Goal: Task Accomplishment & Management: Complete application form

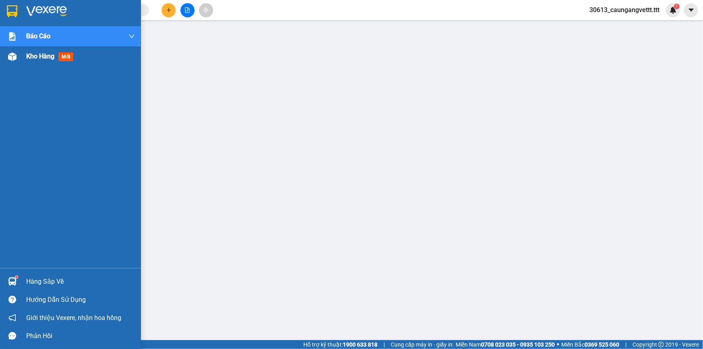
click at [35, 56] on span "Kho hàng" at bounding box center [40, 56] width 28 height 8
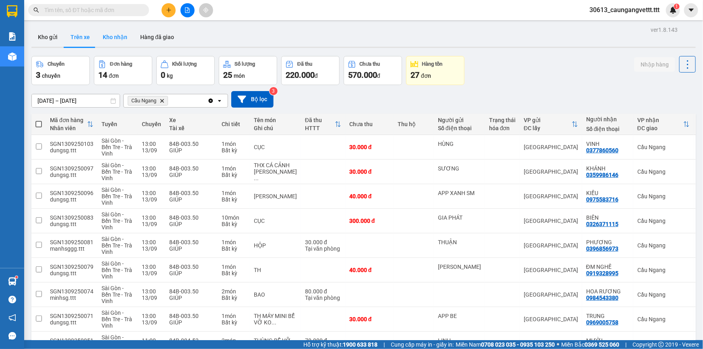
click at [111, 37] on button "Kho nhận" at bounding box center [114, 36] width 37 height 19
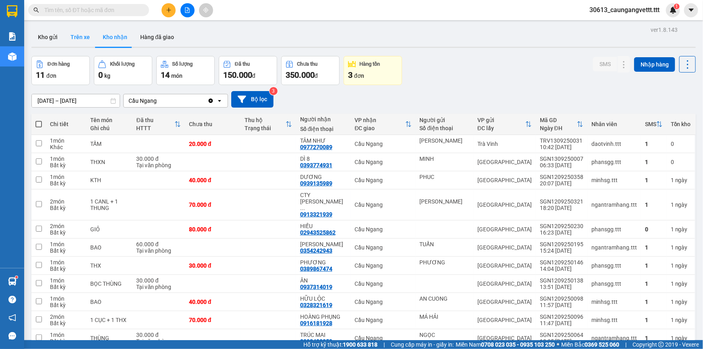
click at [80, 38] on button "Trên xe" at bounding box center [80, 36] width 32 height 19
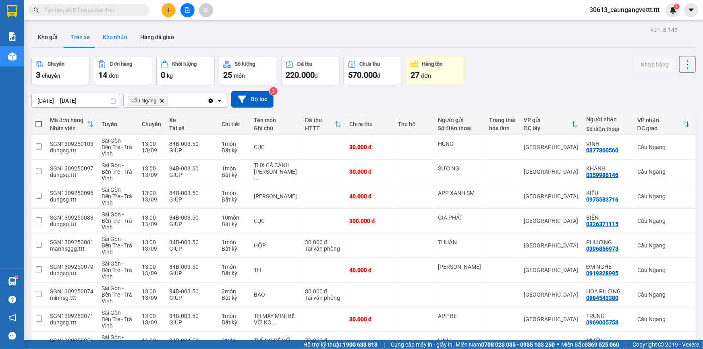
drag, startPoint x: 120, startPoint y: 37, endPoint x: 129, endPoint y: 39, distance: 9.5
click at [121, 37] on button "Kho nhận" at bounding box center [114, 36] width 37 height 19
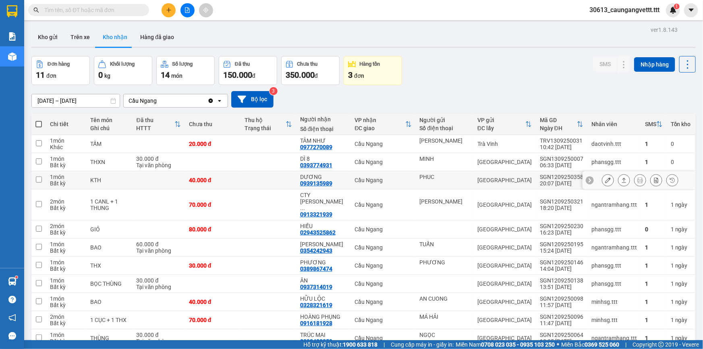
click at [605, 182] on icon at bounding box center [608, 180] width 6 height 6
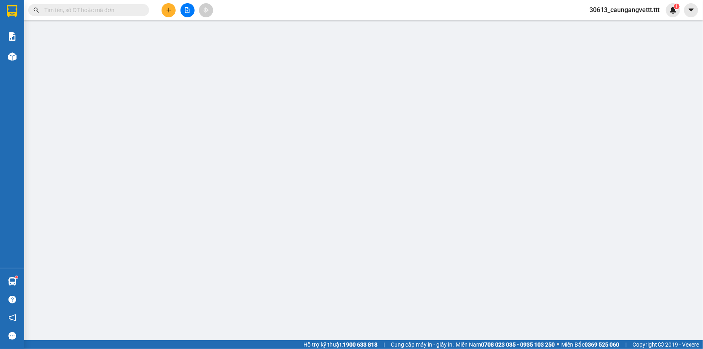
type input "PHUC"
type input "0939135989"
type input "DƯƠNG"
type input "40.000"
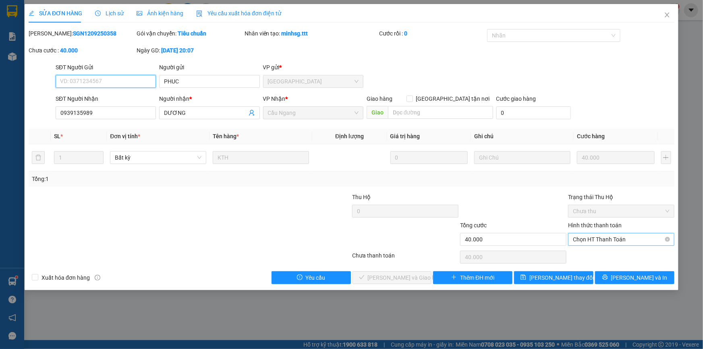
click at [598, 240] on span "Chọn HT Thanh Toán" at bounding box center [621, 239] width 97 height 12
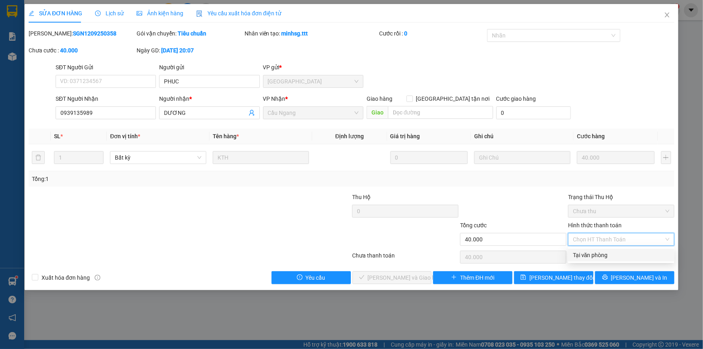
click at [595, 255] on div "Tại văn phòng" at bounding box center [621, 254] width 97 height 9
type input "0"
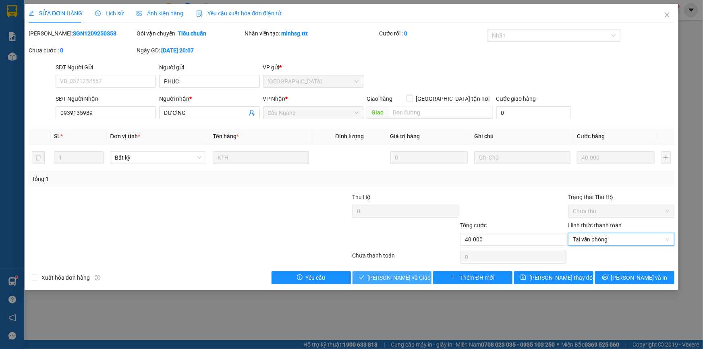
click at [389, 277] on span "[PERSON_NAME] và Giao hàng" at bounding box center [406, 277] width 77 height 9
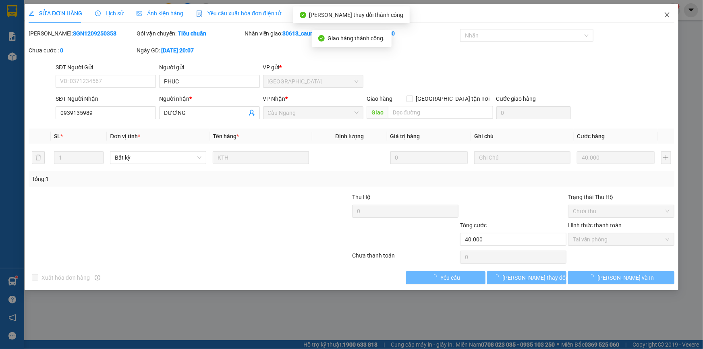
click at [666, 16] on icon "close" at bounding box center [667, 15] width 6 height 6
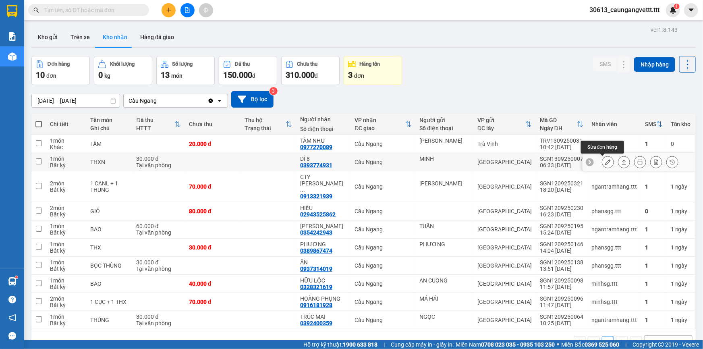
click at [605, 161] on icon at bounding box center [608, 162] width 6 height 6
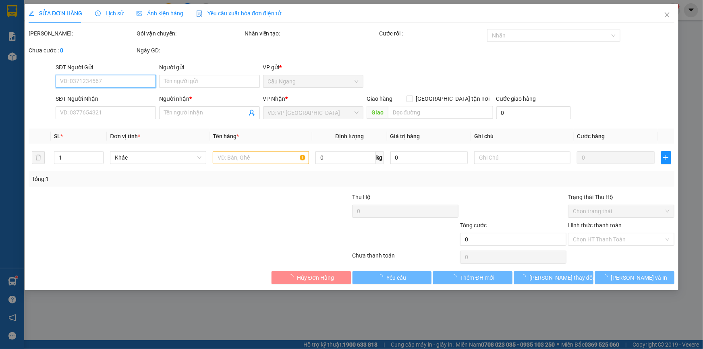
type input "MINH"
type input "0393774931"
type input "DÌ 8"
type input "30.000"
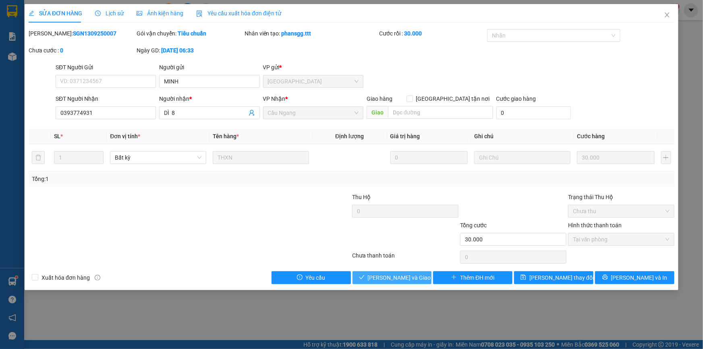
click at [382, 278] on span "[PERSON_NAME] và Giao hàng" at bounding box center [406, 277] width 77 height 9
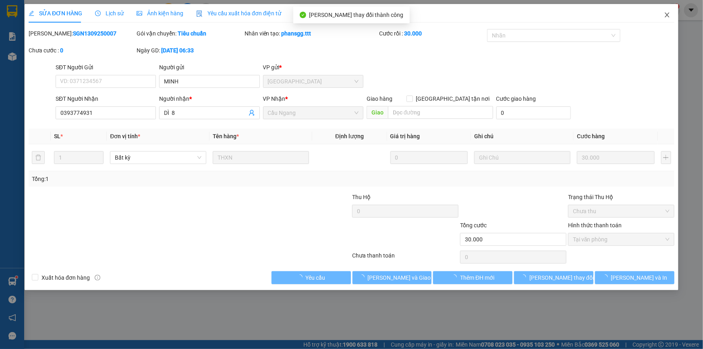
click at [667, 16] on icon "close" at bounding box center [666, 14] width 4 height 5
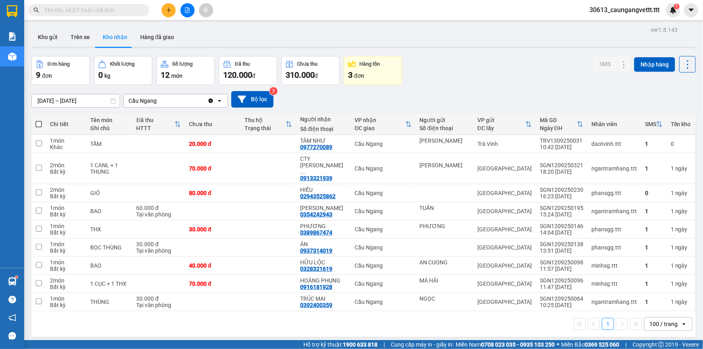
click at [169, 13] on button at bounding box center [168, 10] width 14 height 14
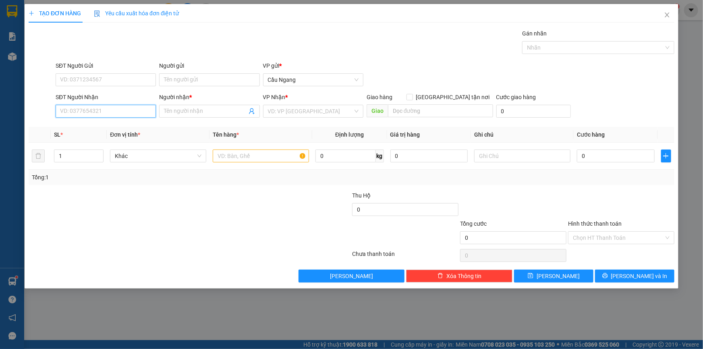
click at [110, 109] on input "SĐT Người Nhận" at bounding box center [106, 111] width 100 height 13
click at [232, 155] on input "text" at bounding box center [261, 155] width 96 height 13
click at [133, 114] on input "SĐT Người Nhận" at bounding box center [106, 111] width 100 height 13
type input "0963482797"
click at [193, 113] on input "Người nhận *" at bounding box center [205, 111] width 83 height 9
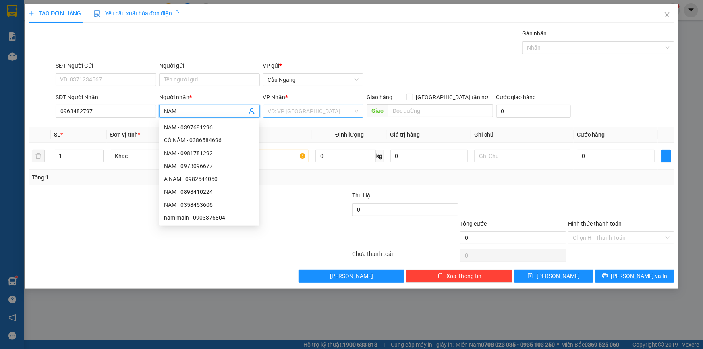
type input "NAM"
click at [286, 110] on input "search" at bounding box center [310, 111] width 85 height 12
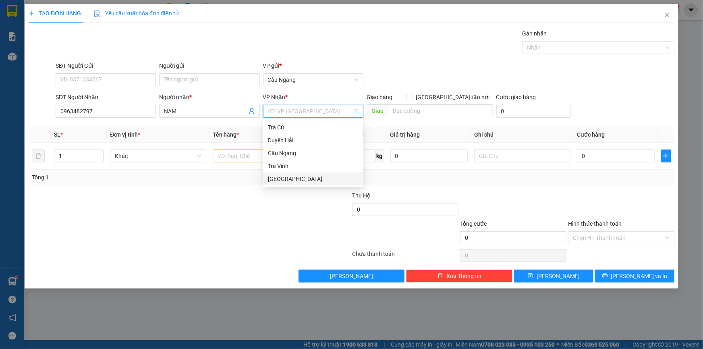
click at [281, 179] on div "[GEOGRAPHIC_DATA]" at bounding box center [313, 178] width 91 height 9
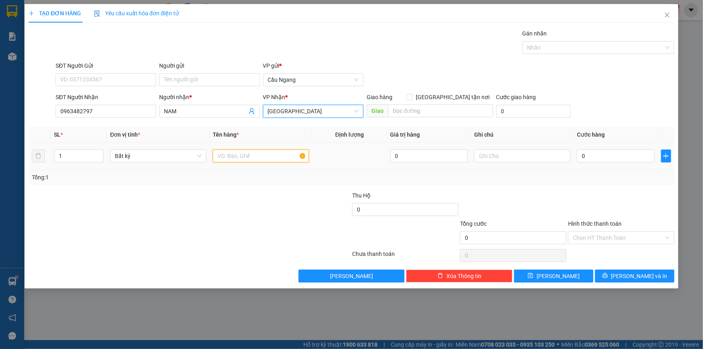
click at [243, 155] on input "text" at bounding box center [261, 155] width 96 height 13
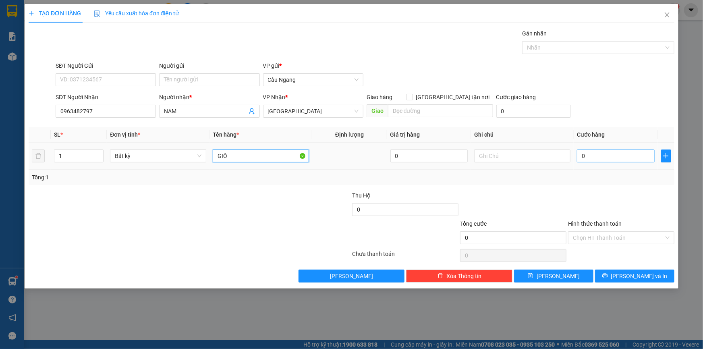
type input "GIÕ"
click at [604, 157] on input "0" at bounding box center [616, 155] width 78 height 13
type input "3"
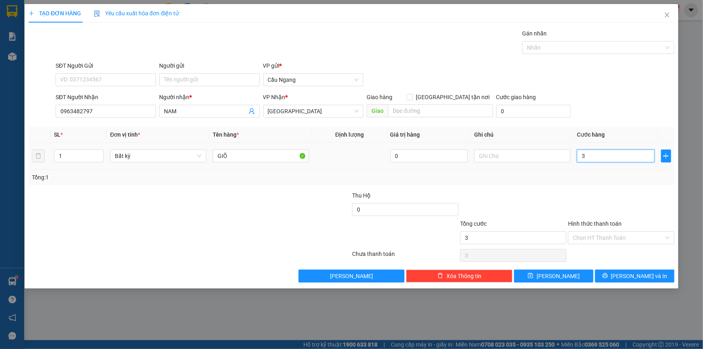
type input "30"
type input "300"
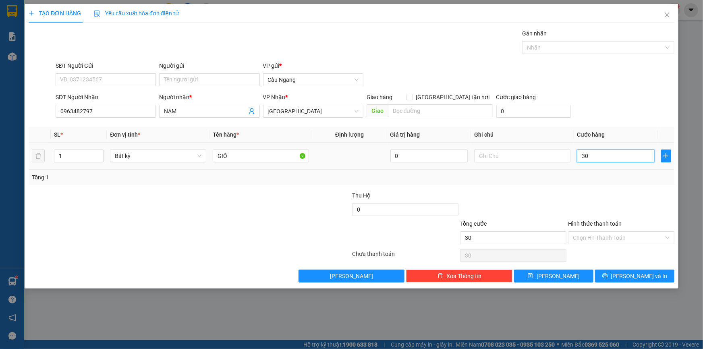
type input "300"
type input "3.000"
type input "30.000"
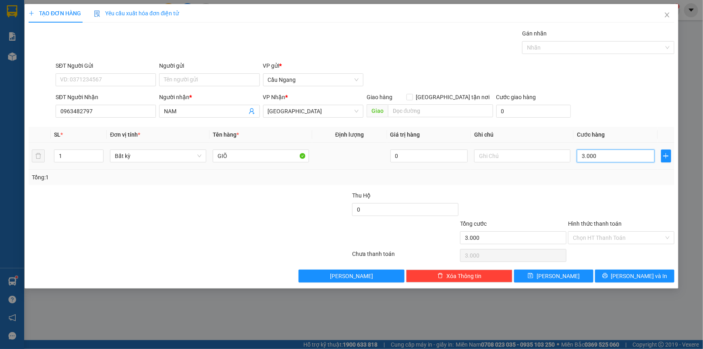
type input "30.000"
click at [607, 278] on icon "printer" at bounding box center [604, 275] width 5 height 5
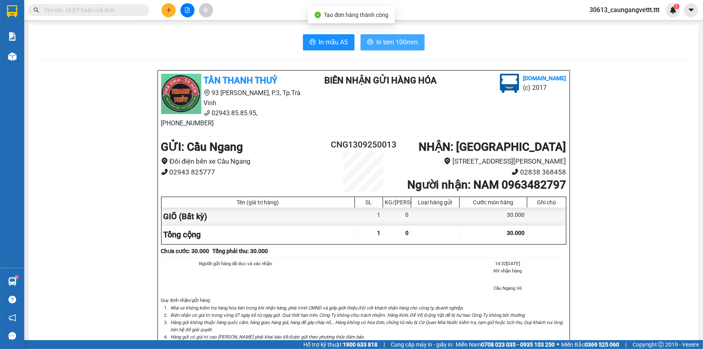
click at [376, 47] on span "In tem 100mm" at bounding box center [396, 42] width 41 height 10
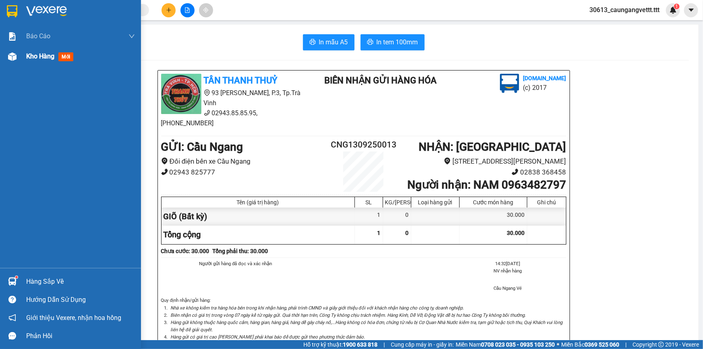
click at [36, 57] on span "Kho hàng" at bounding box center [40, 56] width 28 height 8
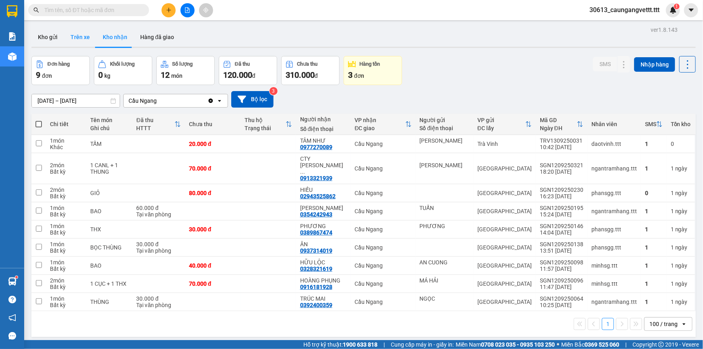
click at [75, 36] on button "Trên xe" at bounding box center [80, 36] width 32 height 19
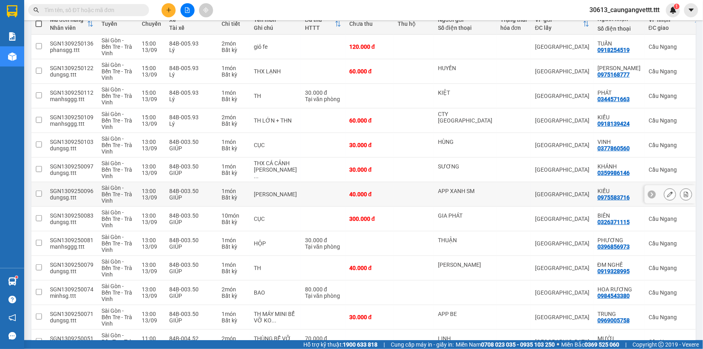
scroll to position [0, 0]
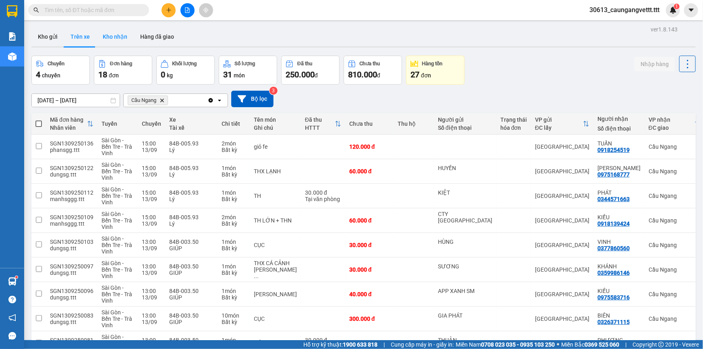
click at [118, 37] on button "Kho nhận" at bounding box center [114, 36] width 37 height 19
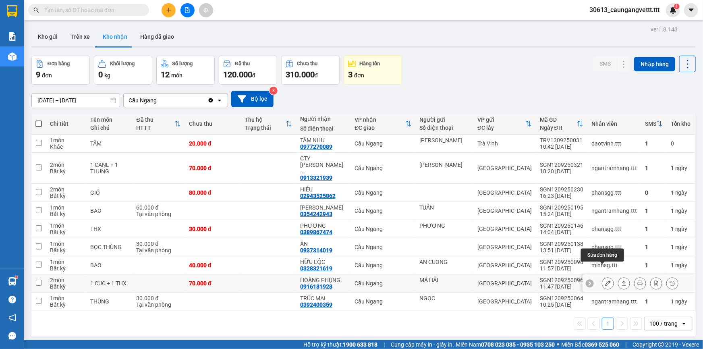
click at [605, 280] on icon at bounding box center [608, 283] width 6 height 6
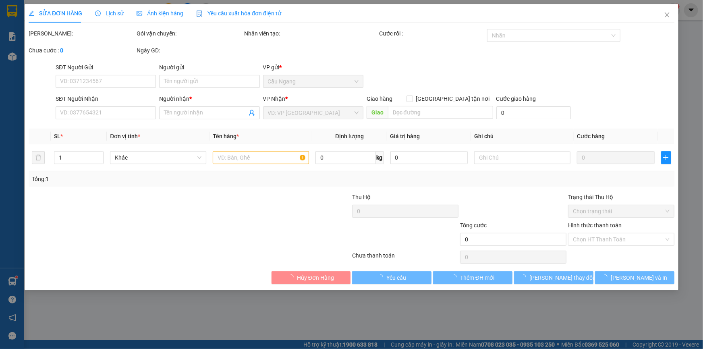
type input "MÁ HẢI"
type input "0916181928"
type input "HOÀNG PHỤNG"
type input "70.000"
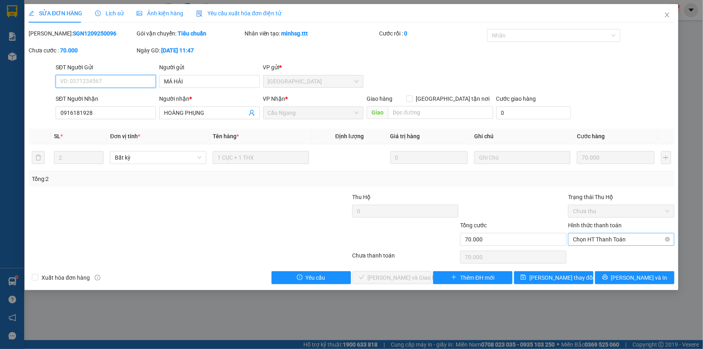
click at [632, 240] on span "Chọn HT Thanh Toán" at bounding box center [621, 239] width 97 height 12
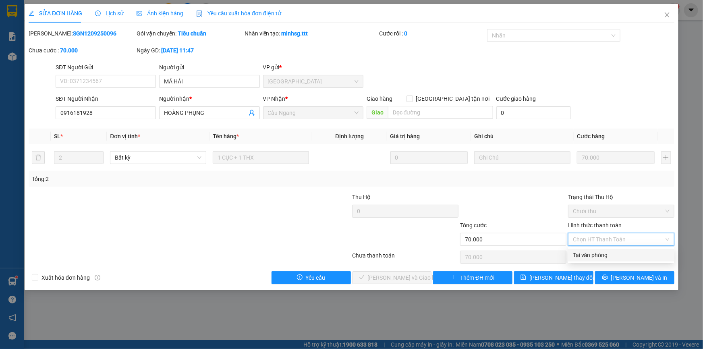
click at [617, 251] on div "Tại văn phòng" at bounding box center [621, 254] width 97 height 9
type input "0"
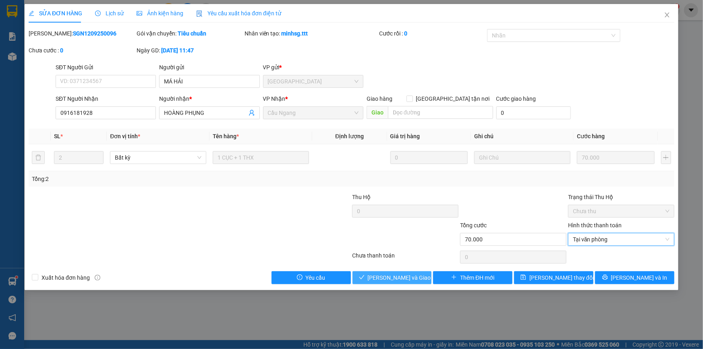
click at [411, 275] on span "[PERSON_NAME] và Giao hàng" at bounding box center [406, 277] width 77 height 9
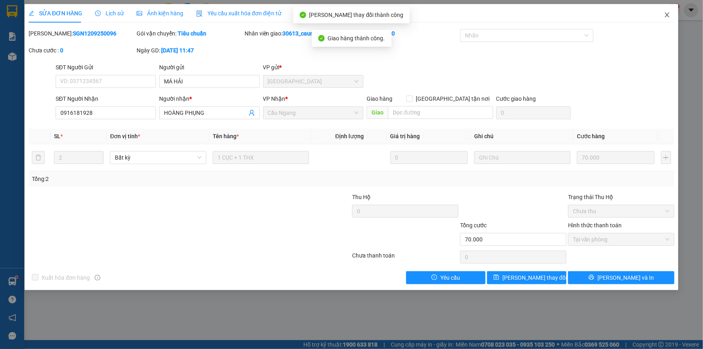
click at [665, 12] on icon "close" at bounding box center [667, 15] width 6 height 6
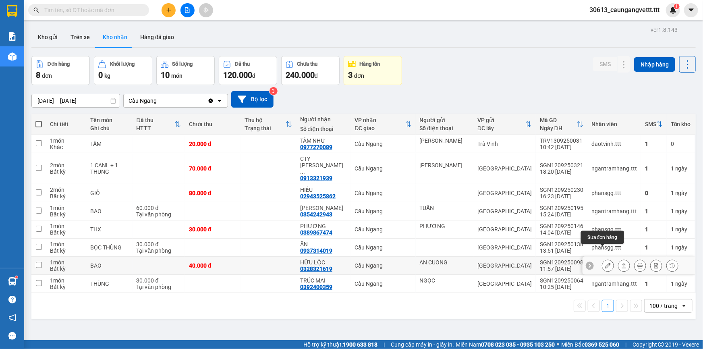
click at [605, 263] on icon at bounding box center [608, 266] width 6 height 6
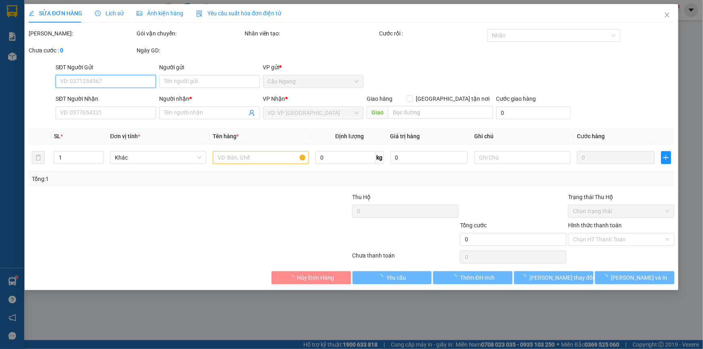
type input "AN CUONG"
type input "0328321619"
type input "HỮU LỘC"
type input "40.000"
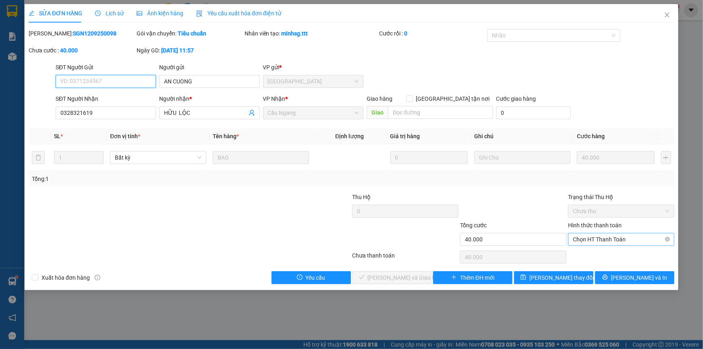
click at [606, 239] on span "Chọn HT Thanh Toán" at bounding box center [621, 239] width 97 height 12
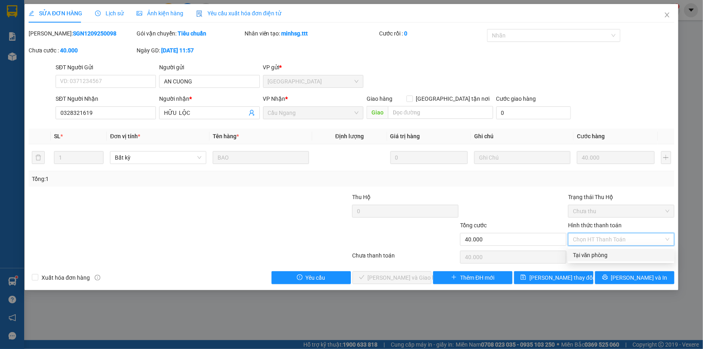
click at [592, 255] on div "Tại văn phòng" at bounding box center [621, 254] width 97 height 9
type input "0"
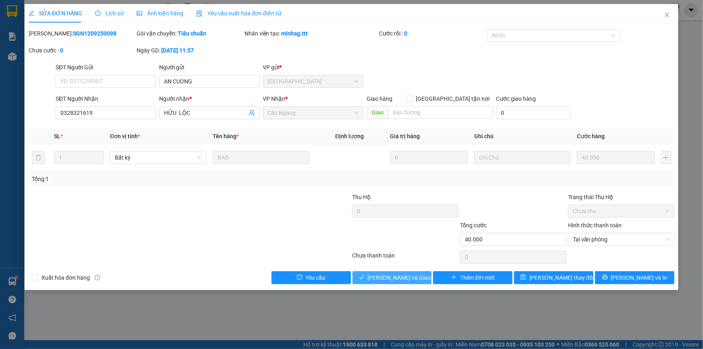
click at [395, 278] on span "[PERSON_NAME] và Giao hàng" at bounding box center [406, 277] width 77 height 9
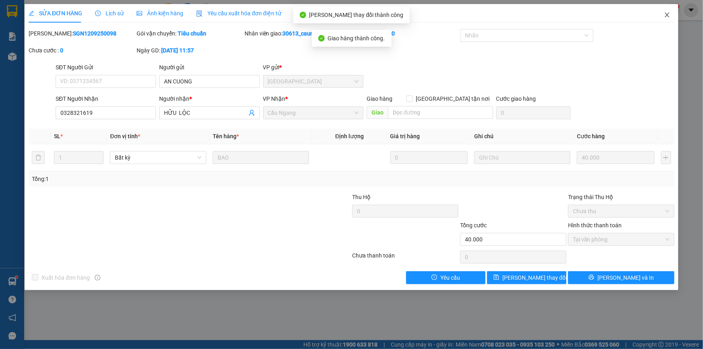
click at [664, 17] on icon "close" at bounding box center [667, 15] width 6 height 6
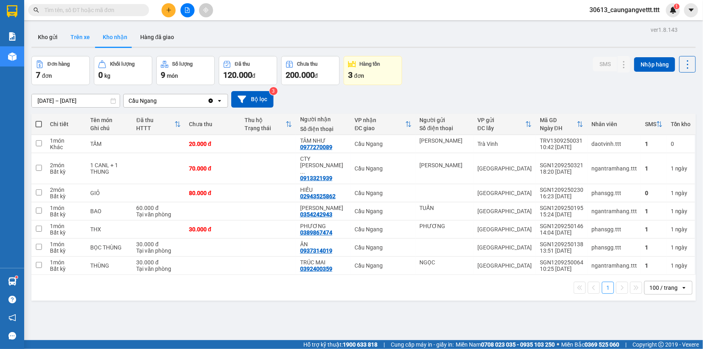
click at [80, 36] on button "Trên xe" at bounding box center [80, 36] width 32 height 19
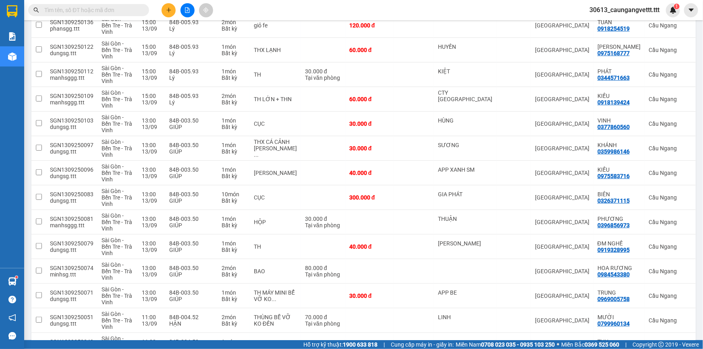
scroll to position [293, 0]
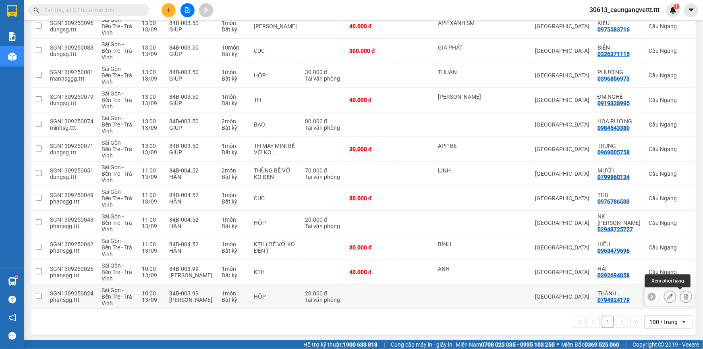
click at [683, 294] on icon at bounding box center [686, 297] width 6 height 6
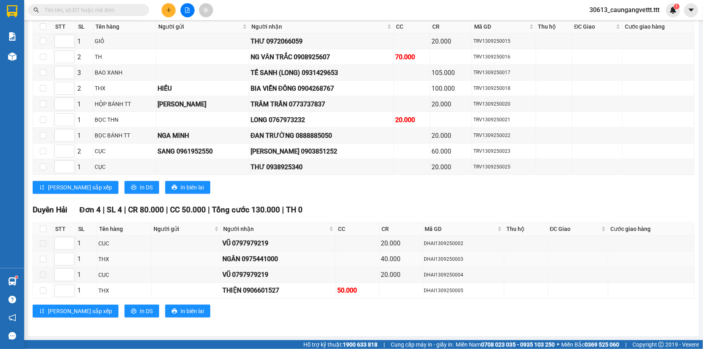
scroll to position [263, 0]
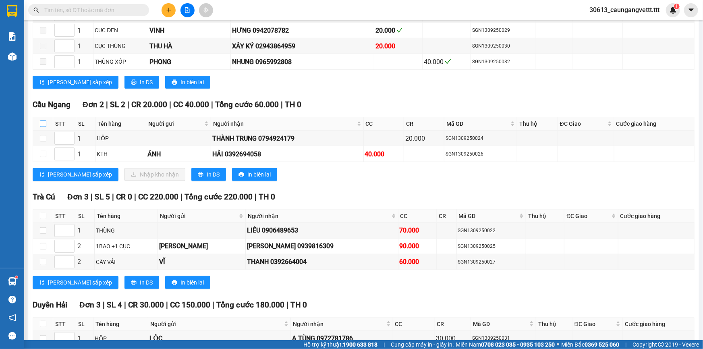
click at [43, 122] on input "checkbox" at bounding box center [43, 123] width 6 height 6
checkbox input "true"
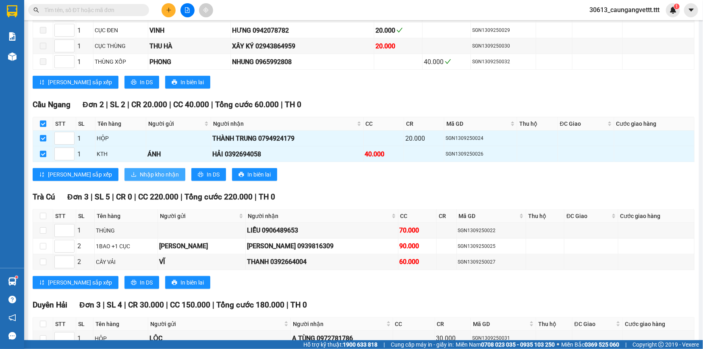
click at [140, 170] on span "Nhập kho nhận" at bounding box center [159, 174] width 39 height 9
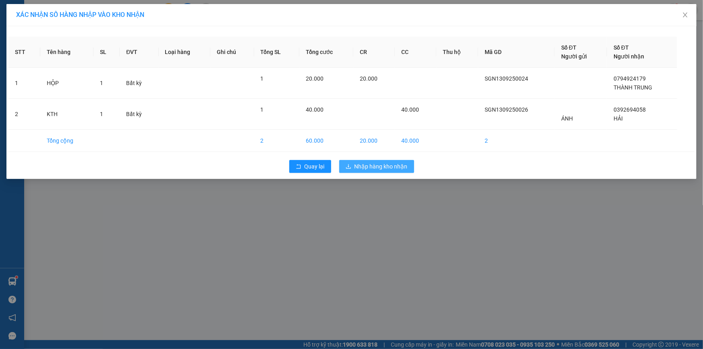
click at [387, 166] on span "Nhập hàng kho nhận" at bounding box center [380, 166] width 53 height 9
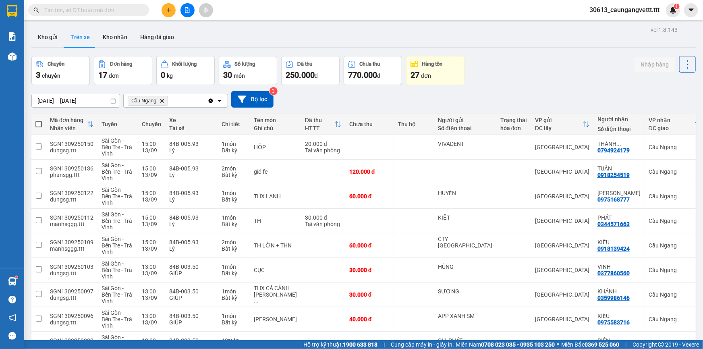
click at [166, 12] on icon "plus" at bounding box center [169, 10] width 6 height 6
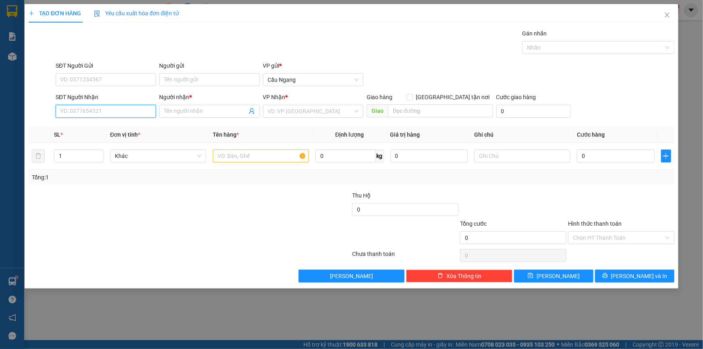
click at [128, 113] on input "SĐT Người Nhận" at bounding box center [106, 111] width 100 height 13
click at [112, 128] on div "0835551513 - HUY" at bounding box center [105, 127] width 91 height 9
type input "0835551513"
type input "HUY"
type input "0835551513"
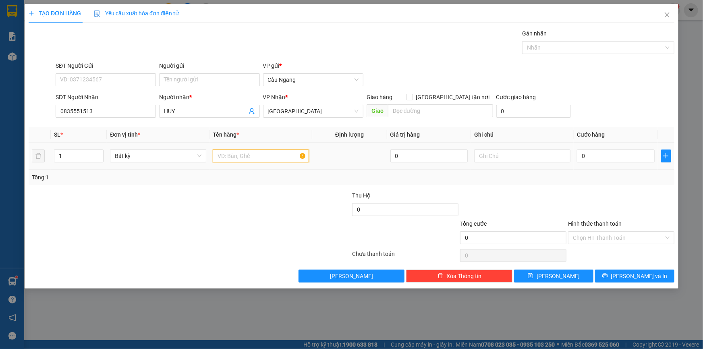
click at [243, 155] on input "text" at bounding box center [261, 155] width 96 height 13
type input "CỤC"
click at [611, 157] on input "0" at bounding box center [616, 155] width 78 height 13
type input "3"
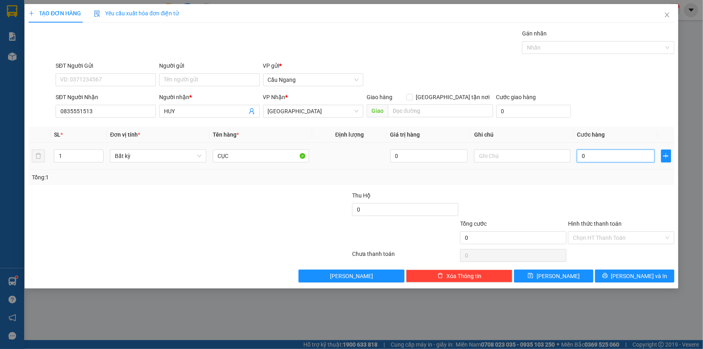
type input "3"
type input "30"
type input "300"
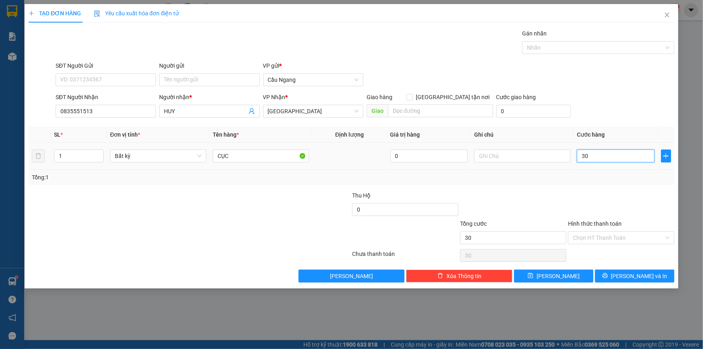
type input "300"
type input "3.000"
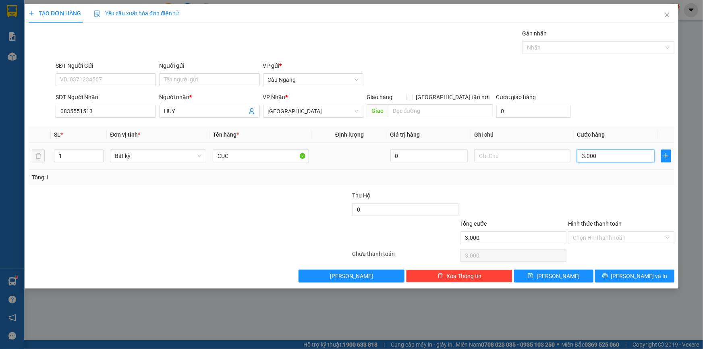
type input "30.000"
click at [608, 274] on icon "printer" at bounding box center [605, 276] width 6 height 6
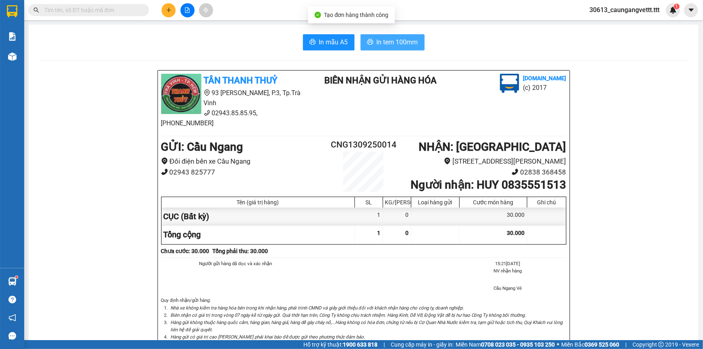
click at [379, 44] on span "In tem 100mm" at bounding box center [396, 42] width 41 height 10
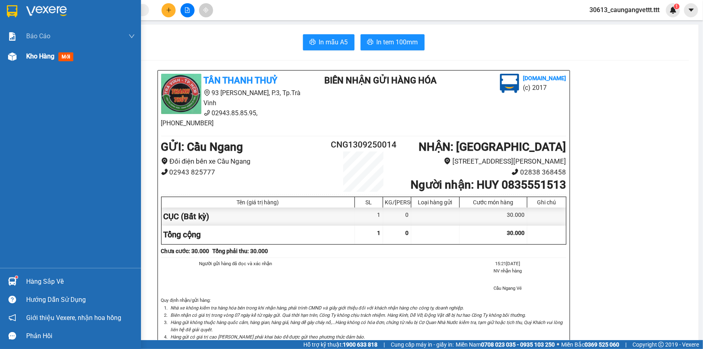
click at [29, 57] on span "Kho hàng" at bounding box center [40, 56] width 28 height 8
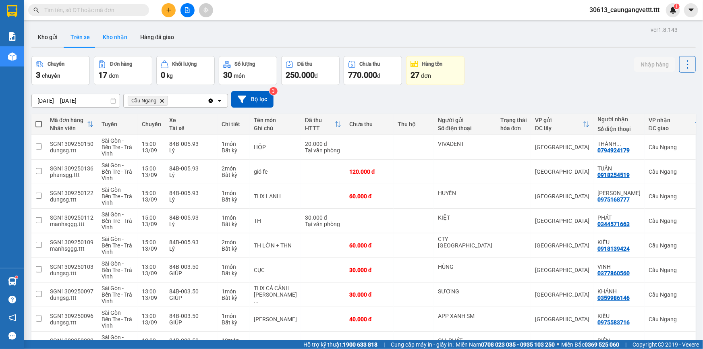
click at [113, 37] on button "Kho nhận" at bounding box center [114, 36] width 37 height 19
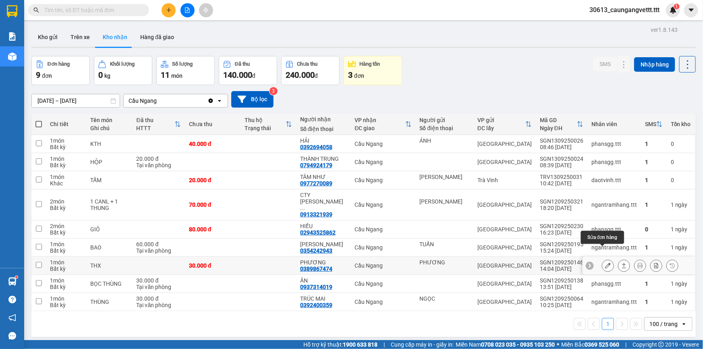
click at [605, 263] on icon at bounding box center [608, 266] width 6 height 6
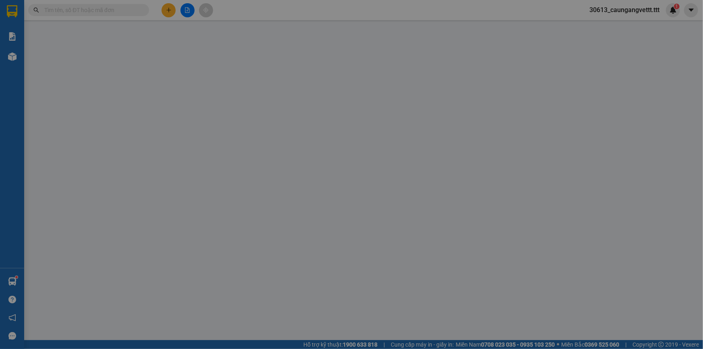
type input "PHƯƠNG"
type input "0389867474"
type input "PHƯƠNG"
type input "30.000"
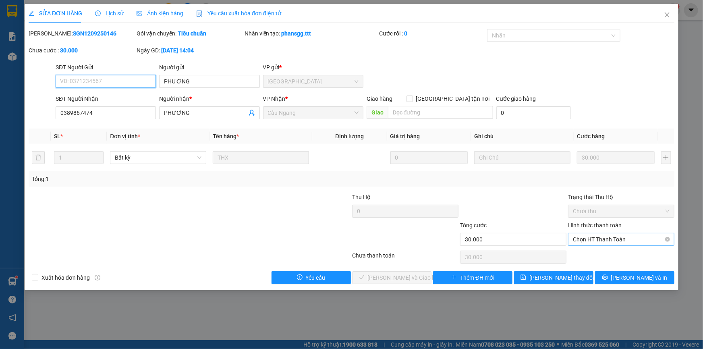
click at [605, 238] on span "Chọn HT Thanh Toán" at bounding box center [621, 239] width 97 height 12
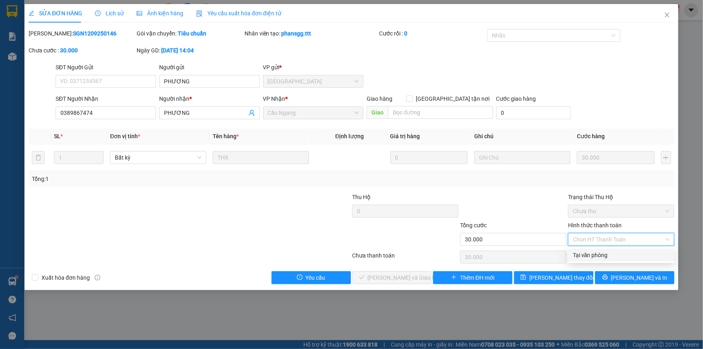
click at [608, 255] on div "Tại văn phòng" at bounding box center [621, 254] width 97 height 9
type input "0"
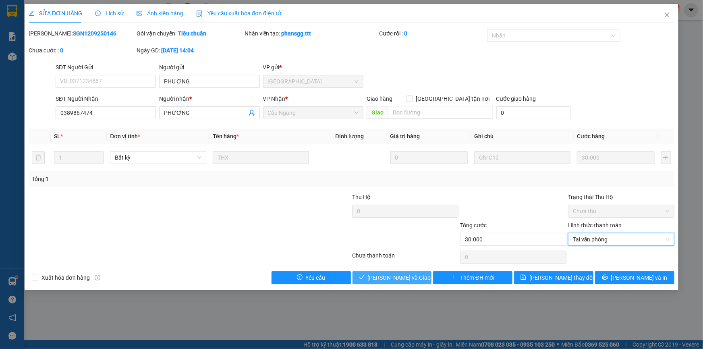
click at [399, 277] on span "[PERSON_NAME] và Giao hàng" at bounding box center [406, 277] width 77 height 9
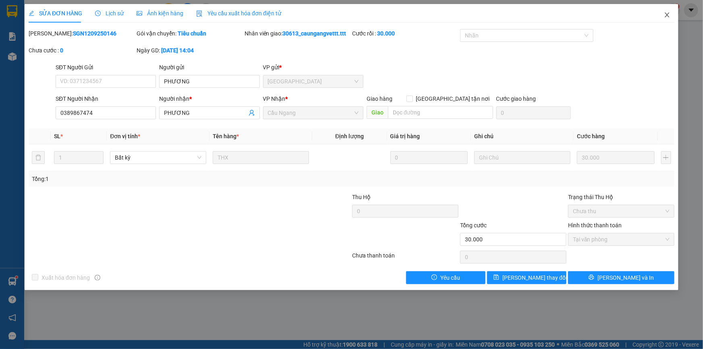
click at [668, 16] on icon "close" at bounding box center [666, 14] width 4 height 5
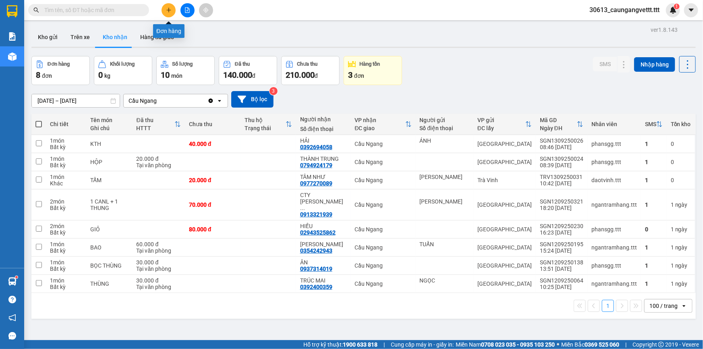
click at [167, 10] on icon "plus" at bounding box center [168, 10] width 4 height 0
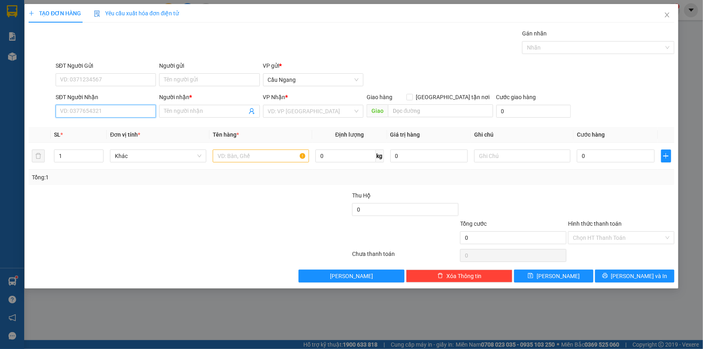
click at [119, 111] on input "SĐT Người Nhận" at bounding box center [106, 111] width 100 height 13
click at [97, 128] on div "0377322133 - PHƯƠNG" at bounding box center [105, 127] width 91 height 9
type input "0377322133"
type input "PHƯƠNG"
type input "0377322133"
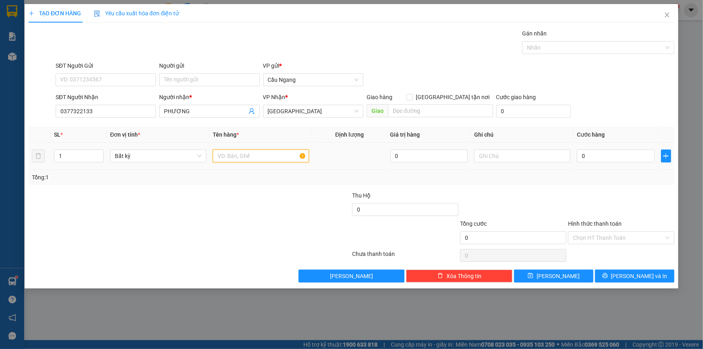
click at [253, 157] on input "text" at bounding box center [261, 155] width 96 height 13
type input "CỤC"
click at [600, 157] on input "0" at bounding box center [616, 155] width 78 height 13
type input "3"
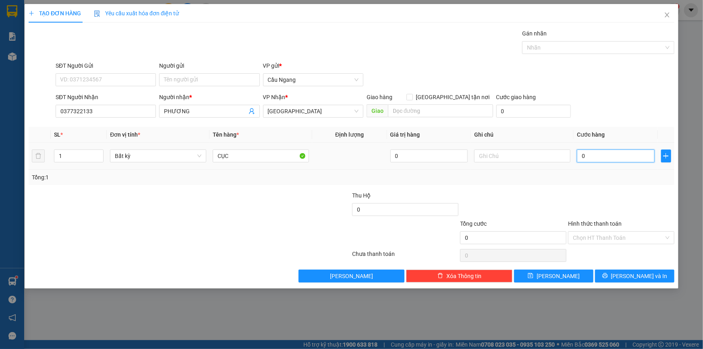
type input "3"
type input "30"
type input "300"
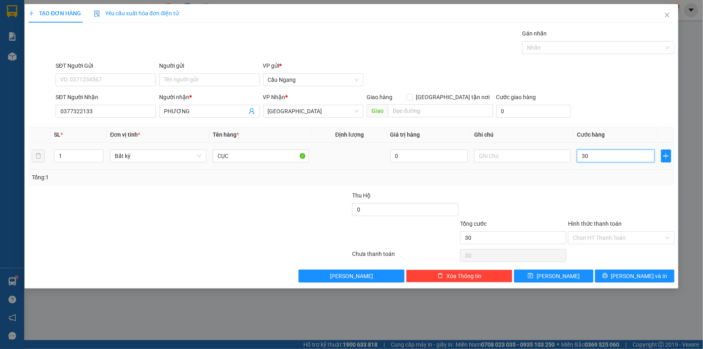
type input "300"
type input "3.000"
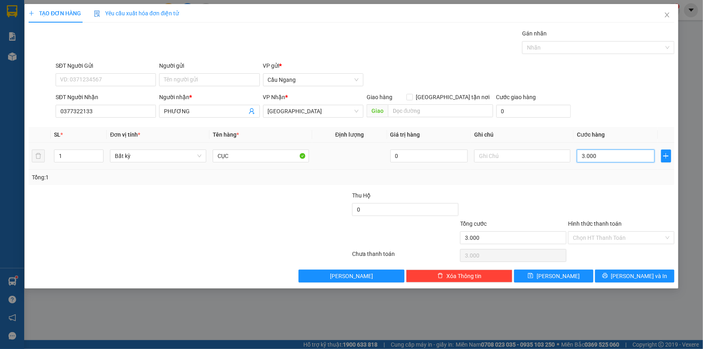
type input "30.000"
click at [625, 275] on button "[PERSON_NAME] và In" at bounding box center [634, 275] width 79 height 13
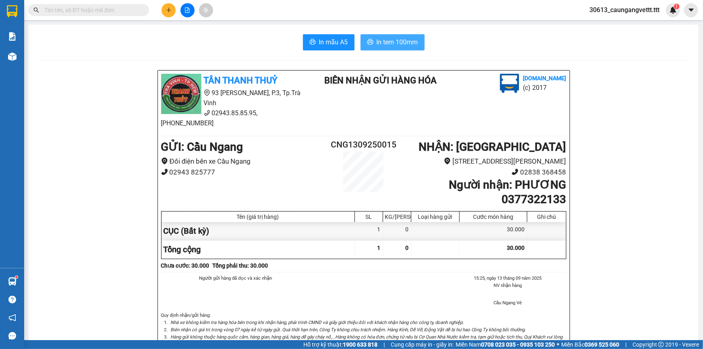
click at [401, 42] on span "In tem 100mm" at bounding box center [396, 42] width 41 height 10
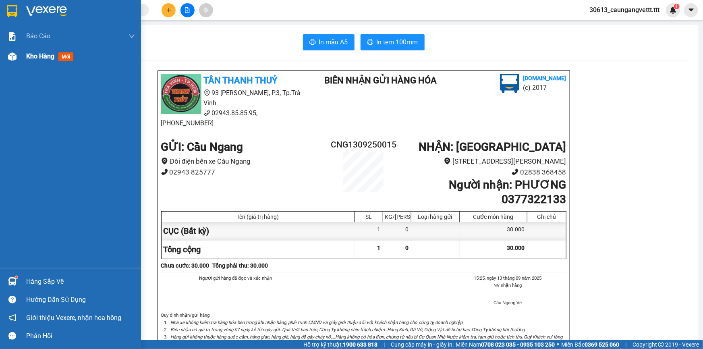
click at [32, 56] on span "Kho hàng" at bounding box center [40, 56] width 28 height 8
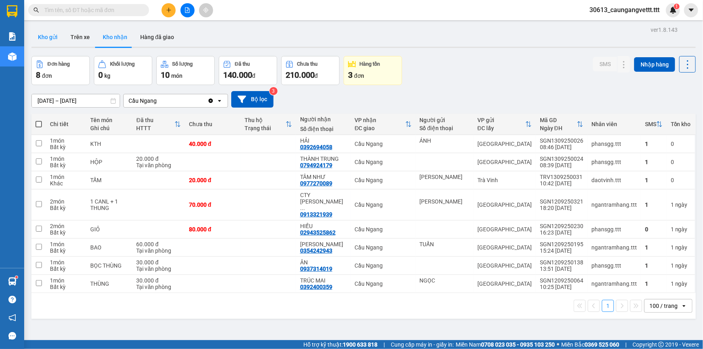
click at [52, 39] on button "Kho gửi" at bounding box center [47, 36] width 33 height 19
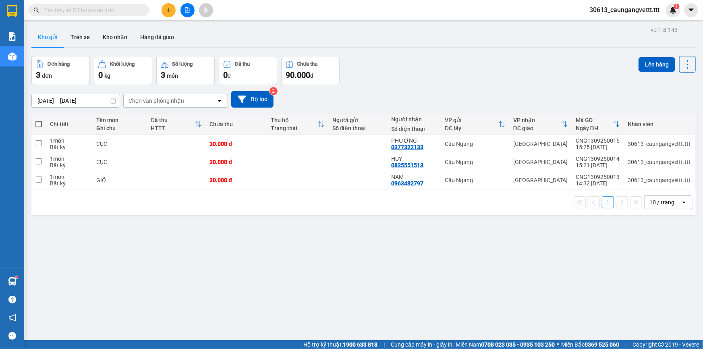
click at [37, 120] on label at bounding box center [38, 124] width 6 height 8
click at [39, 120] on input "checkbox" at bounding box center [39, 120] width 0 height 0
checkbox input "true"
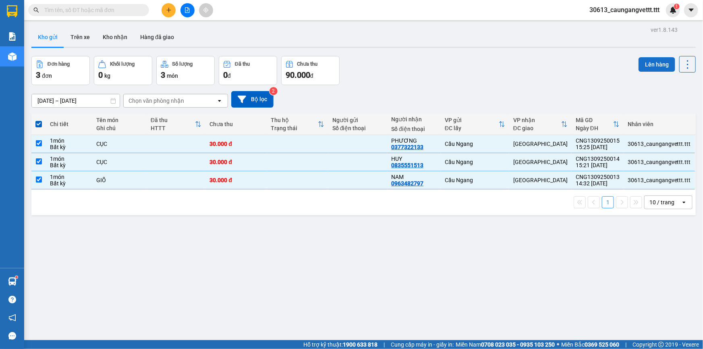
click at [646, 64] on button "Lên hàng" at bounding box center [656, 64] width 37 height 14
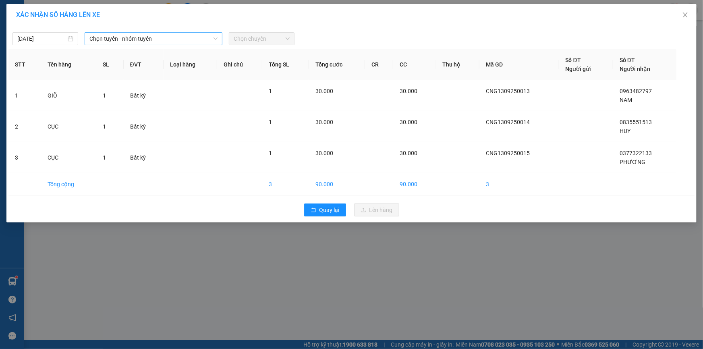
click at [143, 38] on span "Chọn tuyến - nhóm tuyến" at bounding box center [153, 39] width 128 height 12
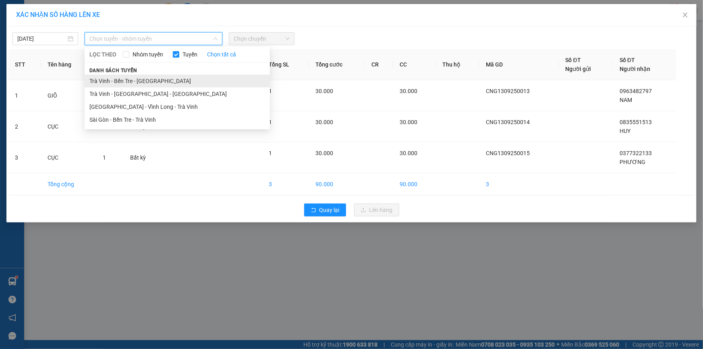
click at [130, 82] on li "Trà Vinh - Bến Tre - [GEOGRAPHIC_DATA]" at bounding box center [177, 80] width 185 height 13
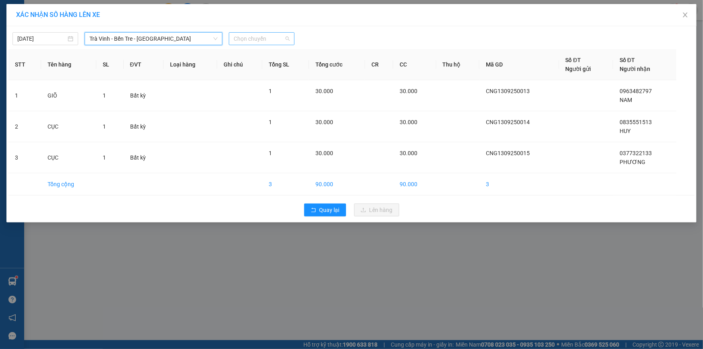
click at [261, 37] on span "Chọn chuyến" at bounding box center [262, 39] width 56 height 12
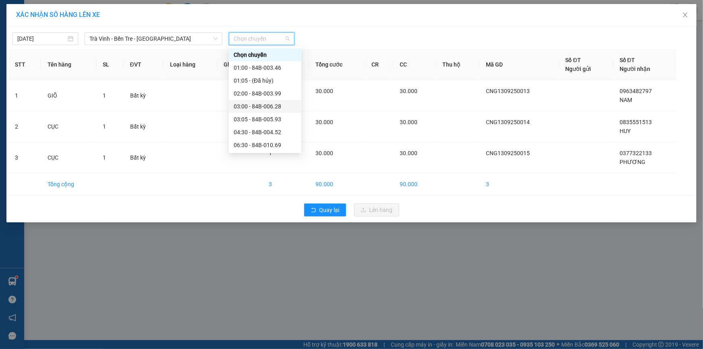
scroll to position [122, 0]
click at [255, 141] on div "17:00 - 84B-006.44" at bounding box center [265, 139] width 63 height 9
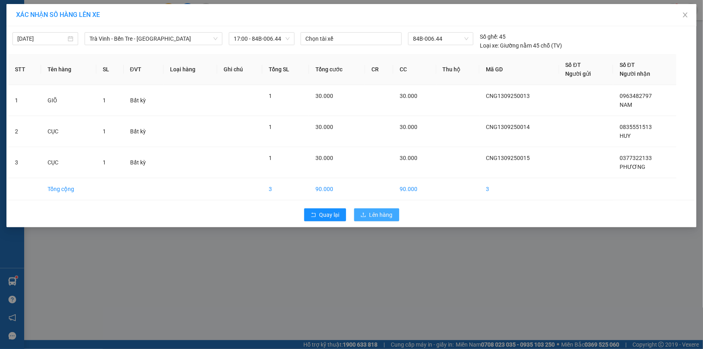
click at [386, 213] on span "Lên hàng" at bounding box center [380, 214] width 23 height 9
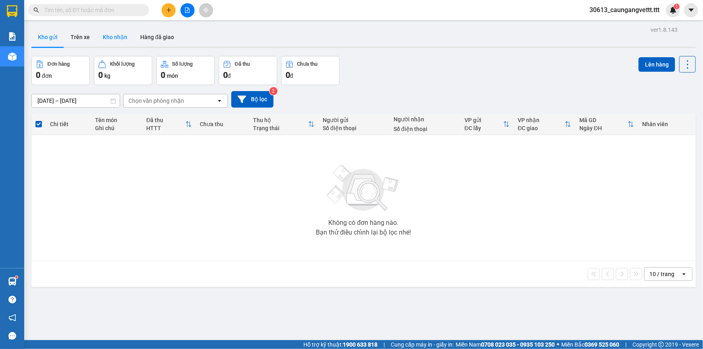
click at [112, 35] on button "Kho nhận" at bounding box center [114, 36] width 37 height 19
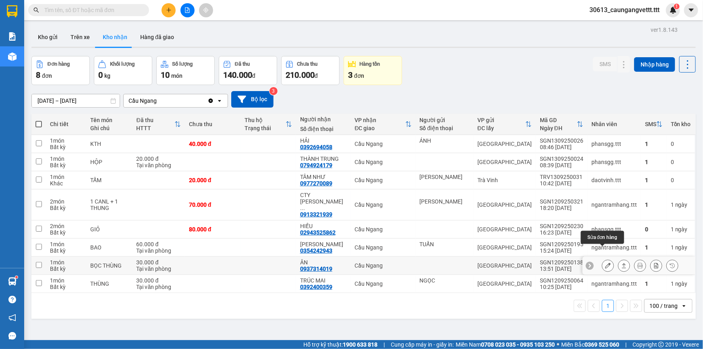
click at [605, 263] on icon at bounding box center [608, 266] width 6 height 6
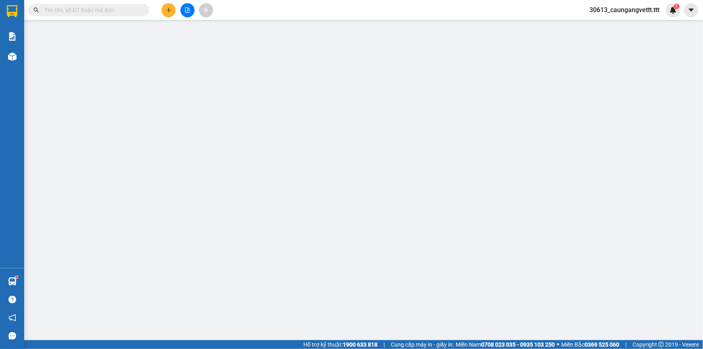
type input "0937314019"
type input "ÂN"
type input "30.000"
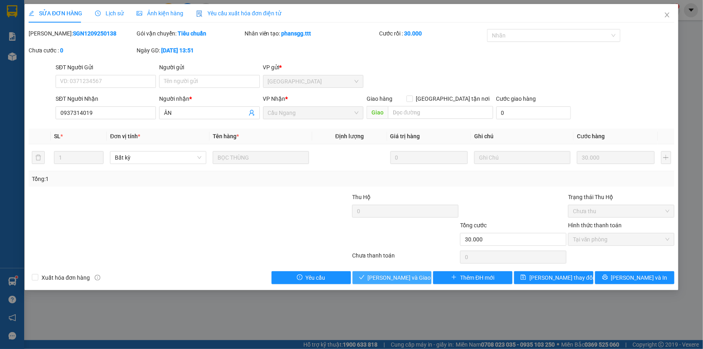
click at [388, 277] on span "[PERSON_NAME] và Giao hàng" at bounding box center [406, 277] width 77 height 9
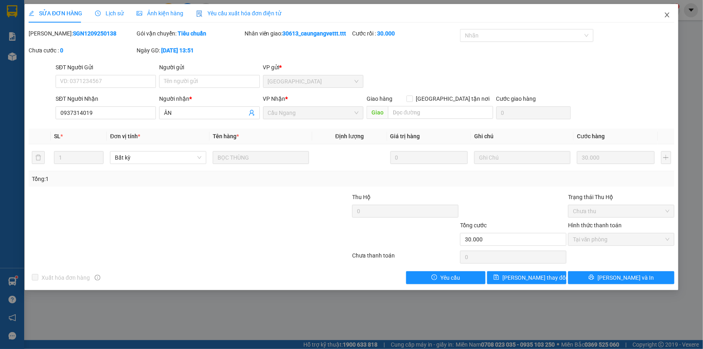
click at [667, 14] on icon "close" at bounding box center [667, 15] width 6 height 6
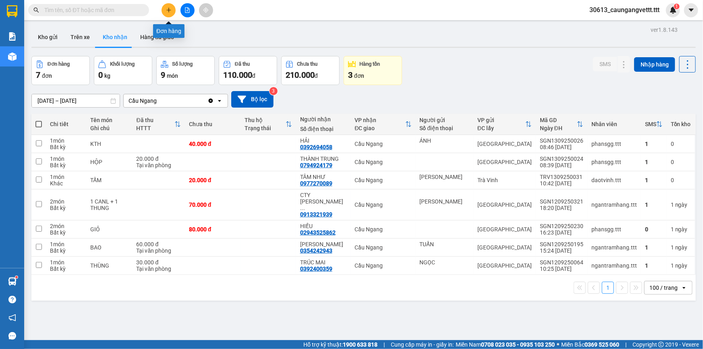
click at [167, 10] on icon "plus" at bounding box center [168, 10] width 4 height 0
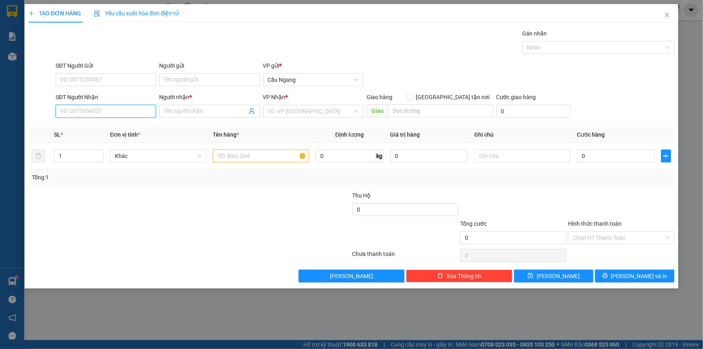
click at [122, 113] on input "SĐT Người Nhận" at bounding box center [106, 111] width 100 height 13
type input "0973188790"
click at [206, 114] on input "Người nhận *" at bounding box center [205, 111] width 83 height 9
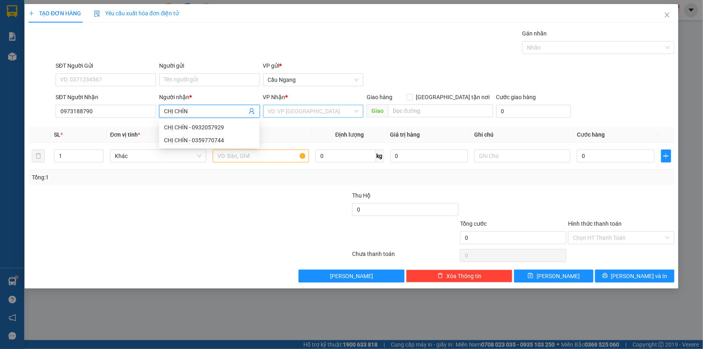
type input "CHỊ CHÍN"
click at [298, 110] on input "search" at bounding box center [310, 111] width 85 height 12
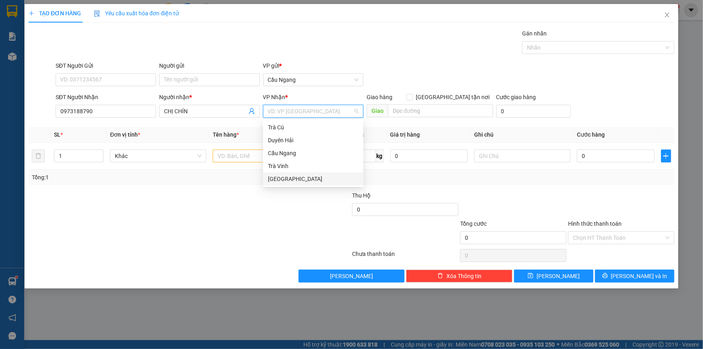
click at [286, 176] on div "[GEOGRAPHIC_DATA]" at bounding box center [313, 178] width 91 height 9
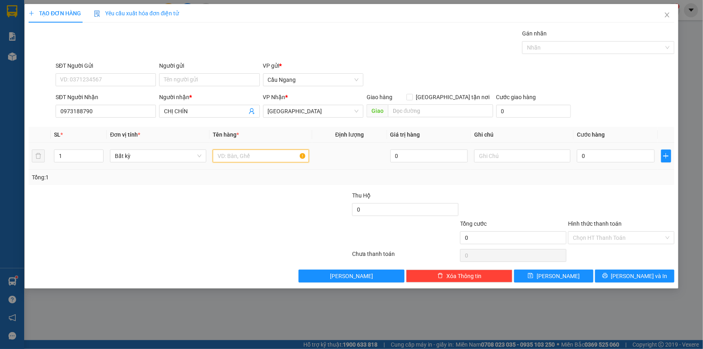
click at [240, 153] on input "text" at bounding box center [261, 155] width 96 height 13
type input "BAO"
click at [591, 157] on input "0" at bounding box center [616, 155] width 78 height 13
type input "4"
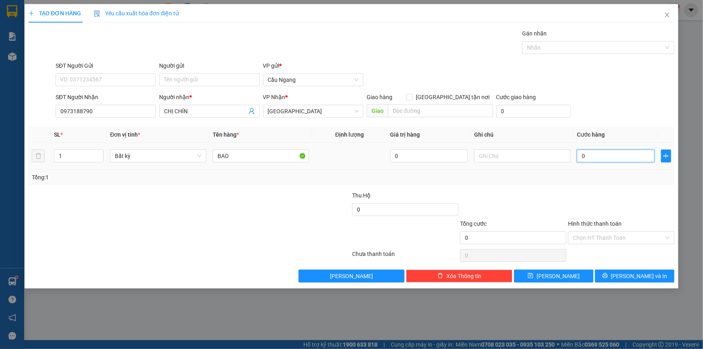
type input "4"
type input "40"
type input "400"
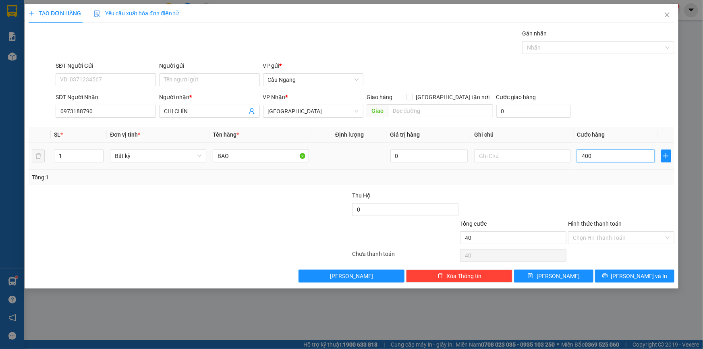
type input "400"
type input "4.000"
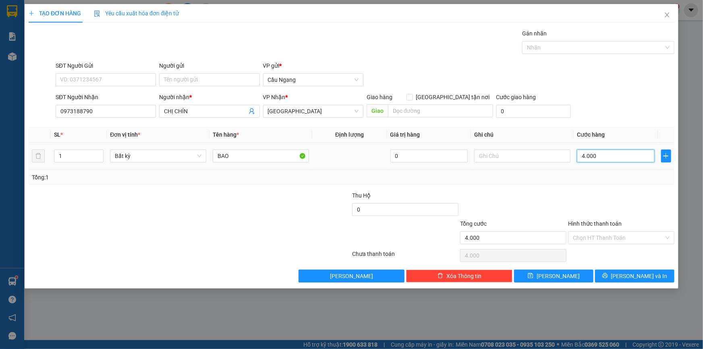
type input "40.000"
click at [608, 238] on input "Hình thức thanh toán" at bounding box center [618, 238] width 91 height 12
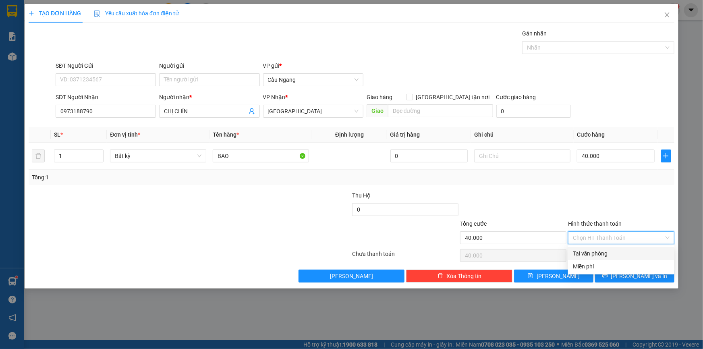
click at [600, 254] on div "Tại văn phòng" at bounding box center [621, 253] width 97 height 9
type input "0"
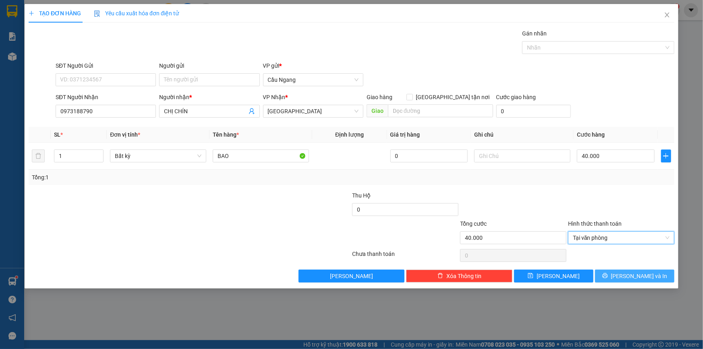
click at [629, 277] on span "[PERSON_NAME] và In" at bounding box center [639, 275] width 56 height 9
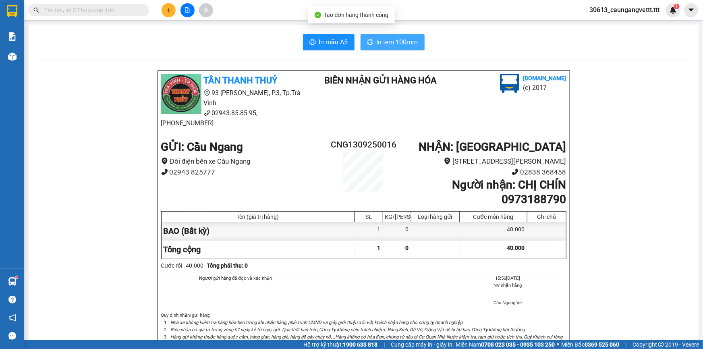
click at [383, 38] on span "In tem 100mm" at bounding box center [396, 42] width 41 height 10
